Goal: Information Seeking & Learning: Learn about a topic

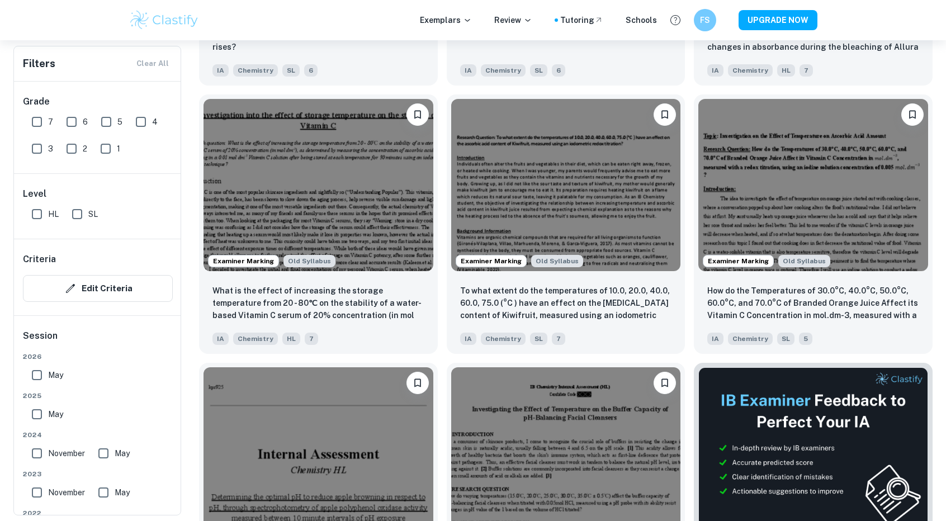
scroll to position [4327, 0]
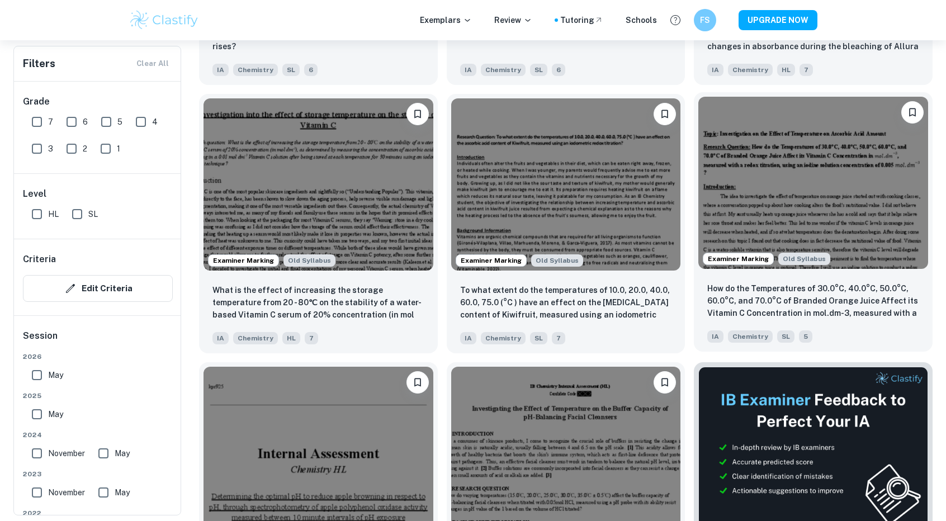
click at [702, 267] on img at bounding box center [813, 183] width 230 height 172
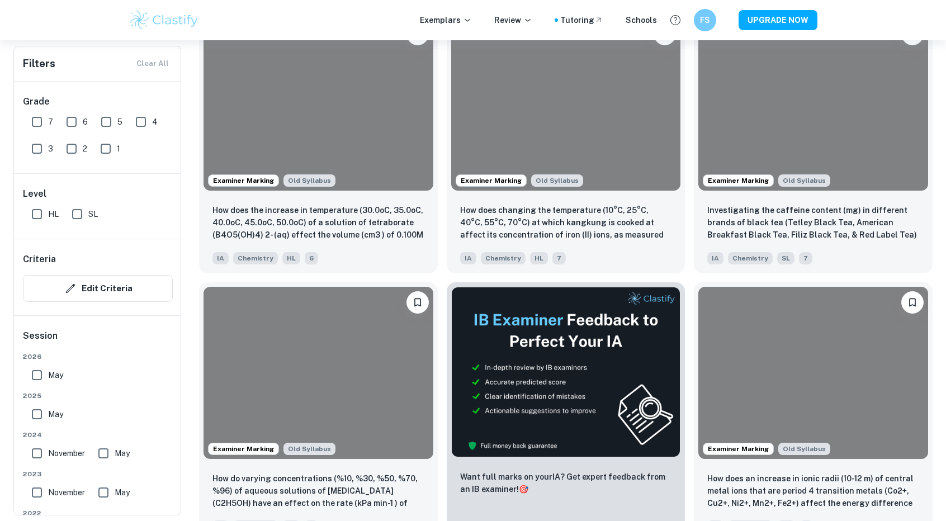
scroll to position [7360, 0]
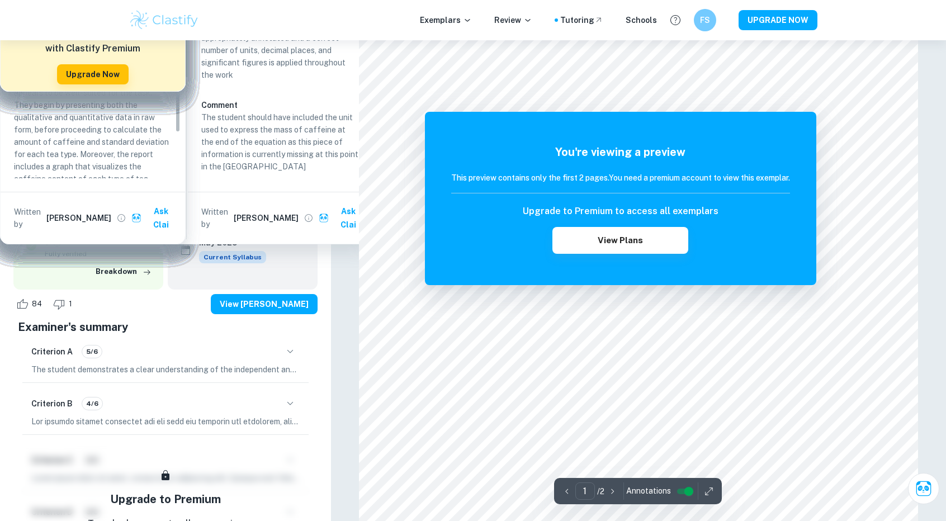
scroll to position [58, 0]
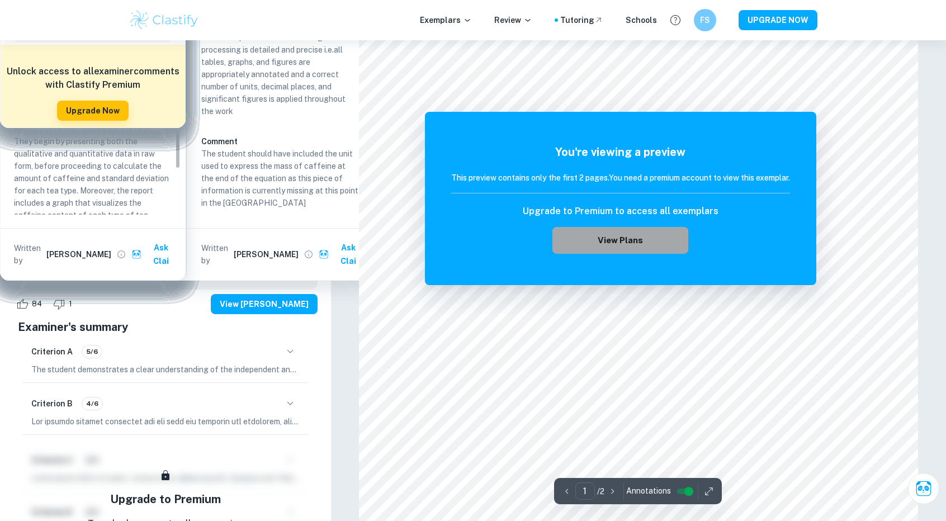
click at [647, 248] on button "View Plans" at bounding box center [619, 240] width 135 height 27
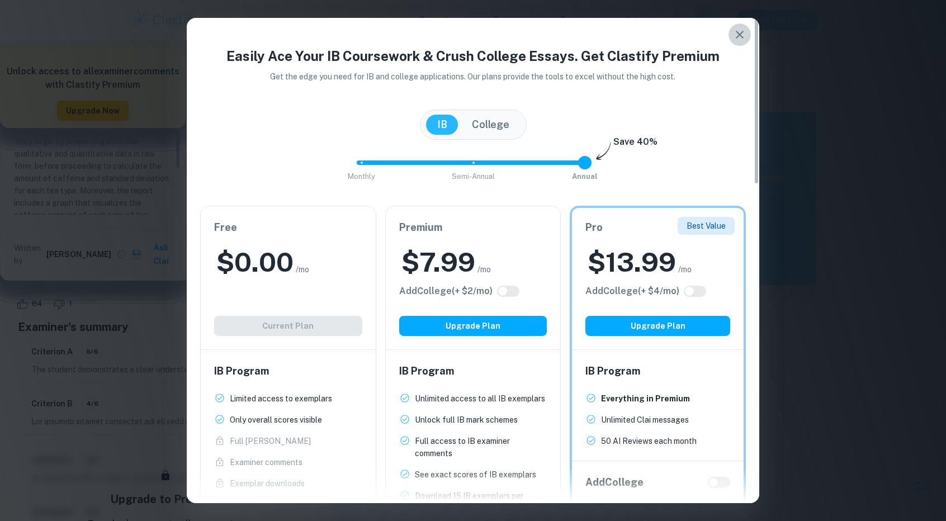
click at [745, 32] on icon "button" at bounding box center [739, 34] width 13 height 13
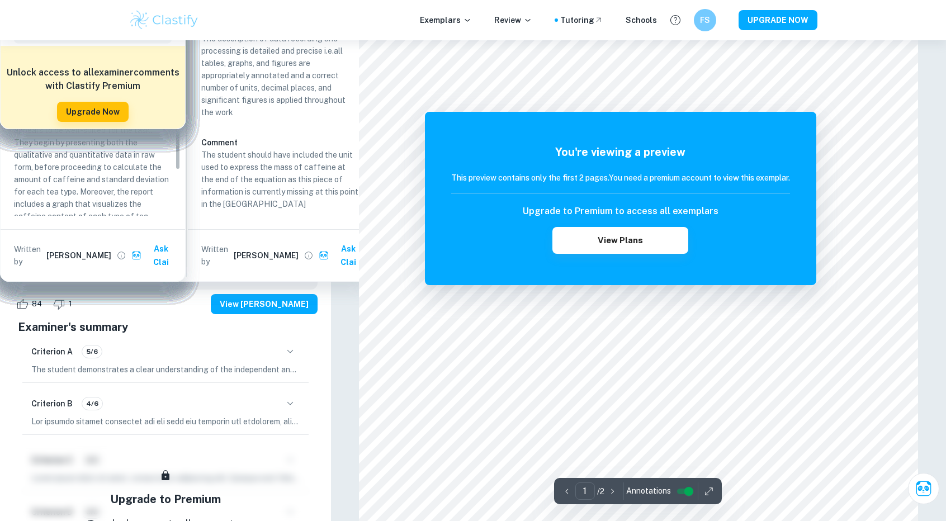
scroll to position [0, 0]
